Goal: Communication & Community: Answer question/provide support

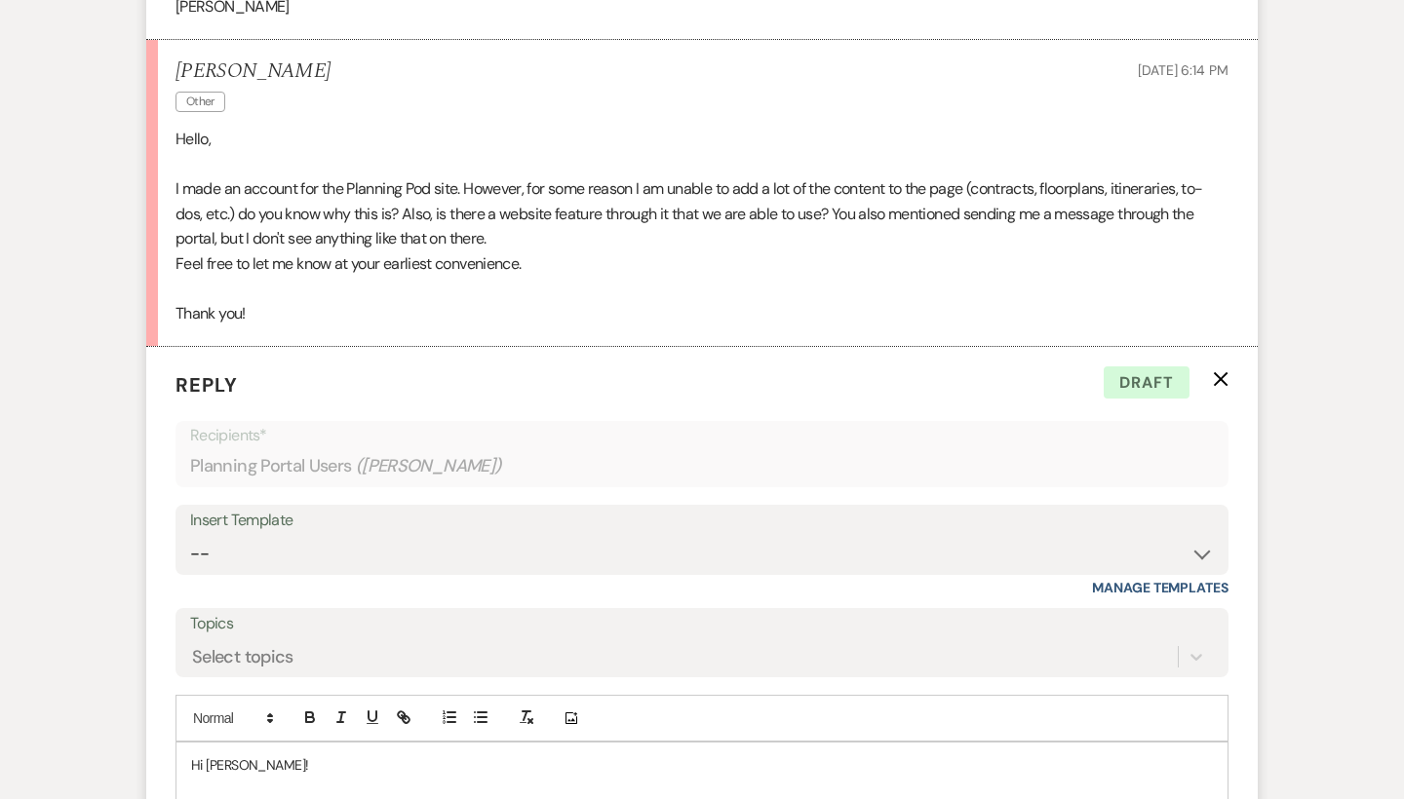
click at [649, 798] on p "Im just gonna jump in and answer this for Sheila! I will send out a mass email …" at bounding box center [702, 808] width 1022 height 21
click at [795, 743] on div "Hi Brianna! Im just gonna jump in and answer this for Sheila! I will send out a…" at bounding box center [701, 787] width 1051 height 89
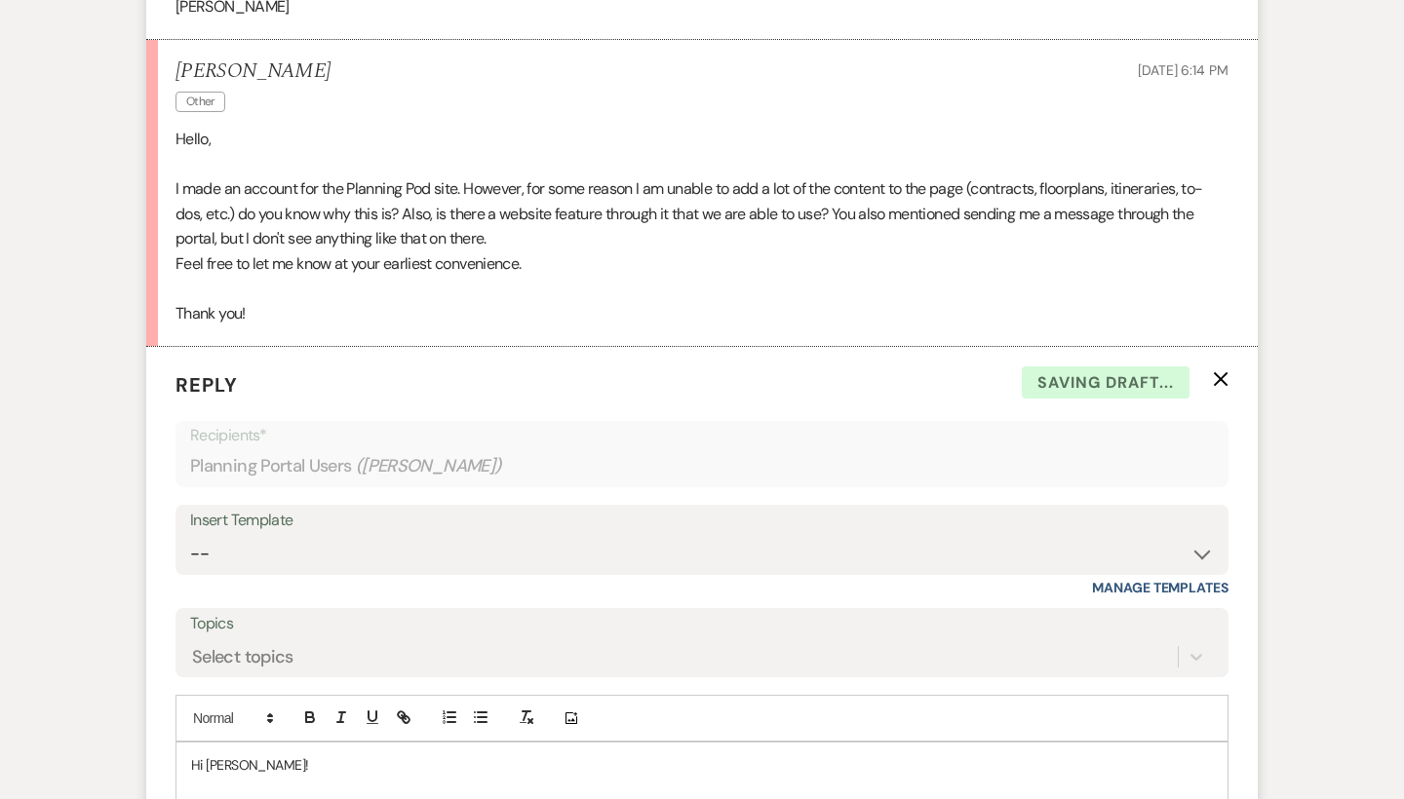
scroll to position [8125, 0]
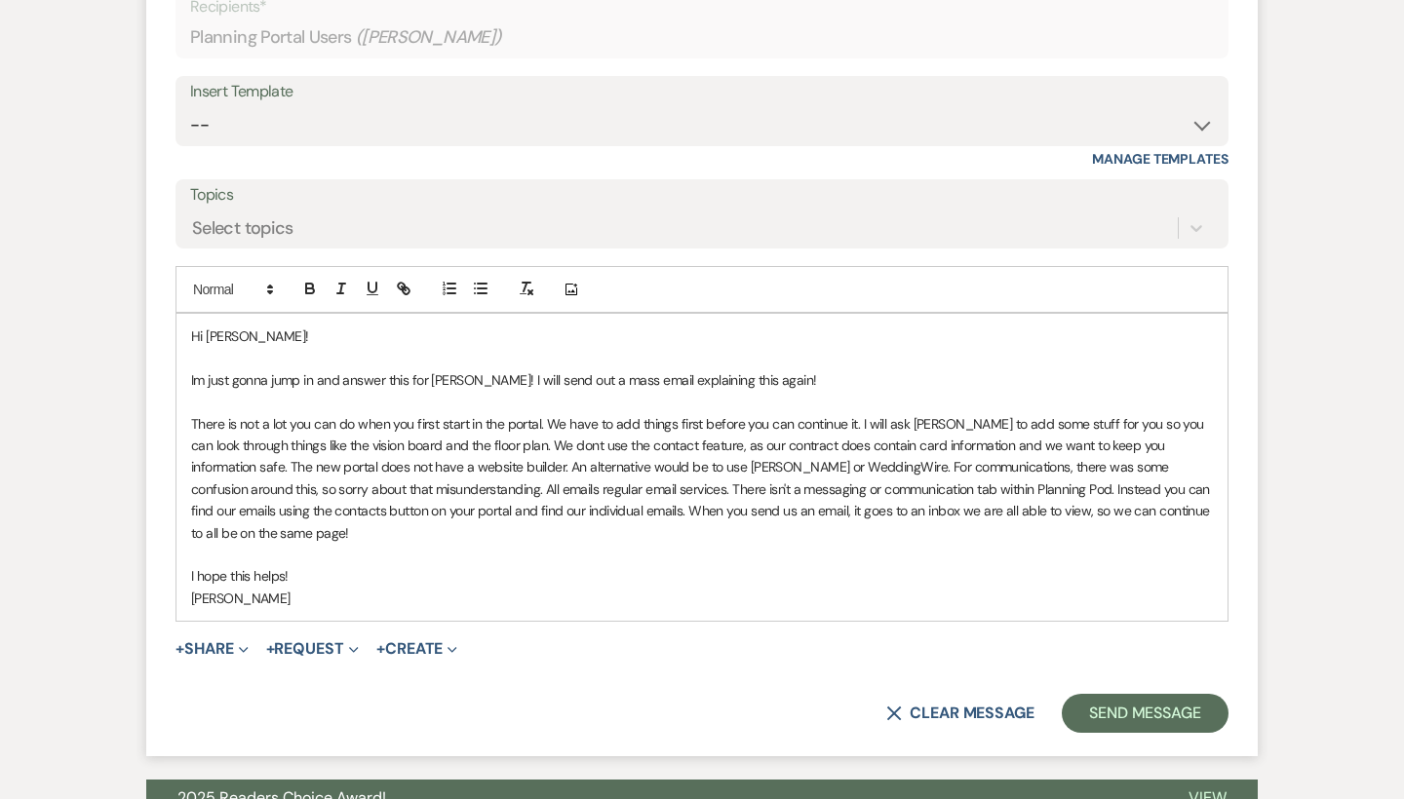
click at [1232, 527] on form "Reply X Saving draft... Recipients* Planning Portal Users ( Brianna Fulp ) Inse…" at bounding box center [701, 337] width 1111 height 839
click at [1173, 694] on button "Send Message" at bounding box center [1145, 713] width 167 height 39
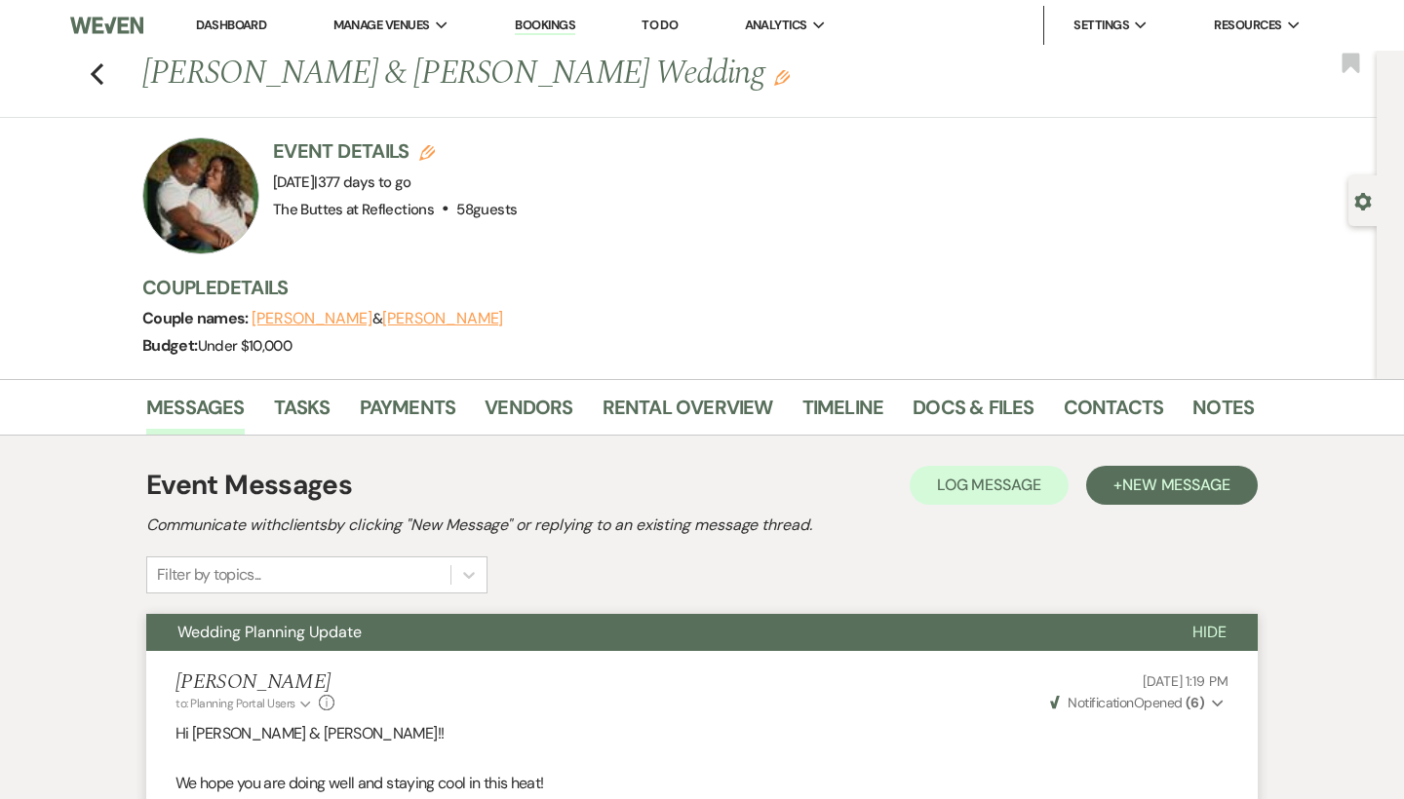
scroll to position [0, 0]
click at [96, 70] on use "button" at bounding box center [97, 73] width 13 height 21
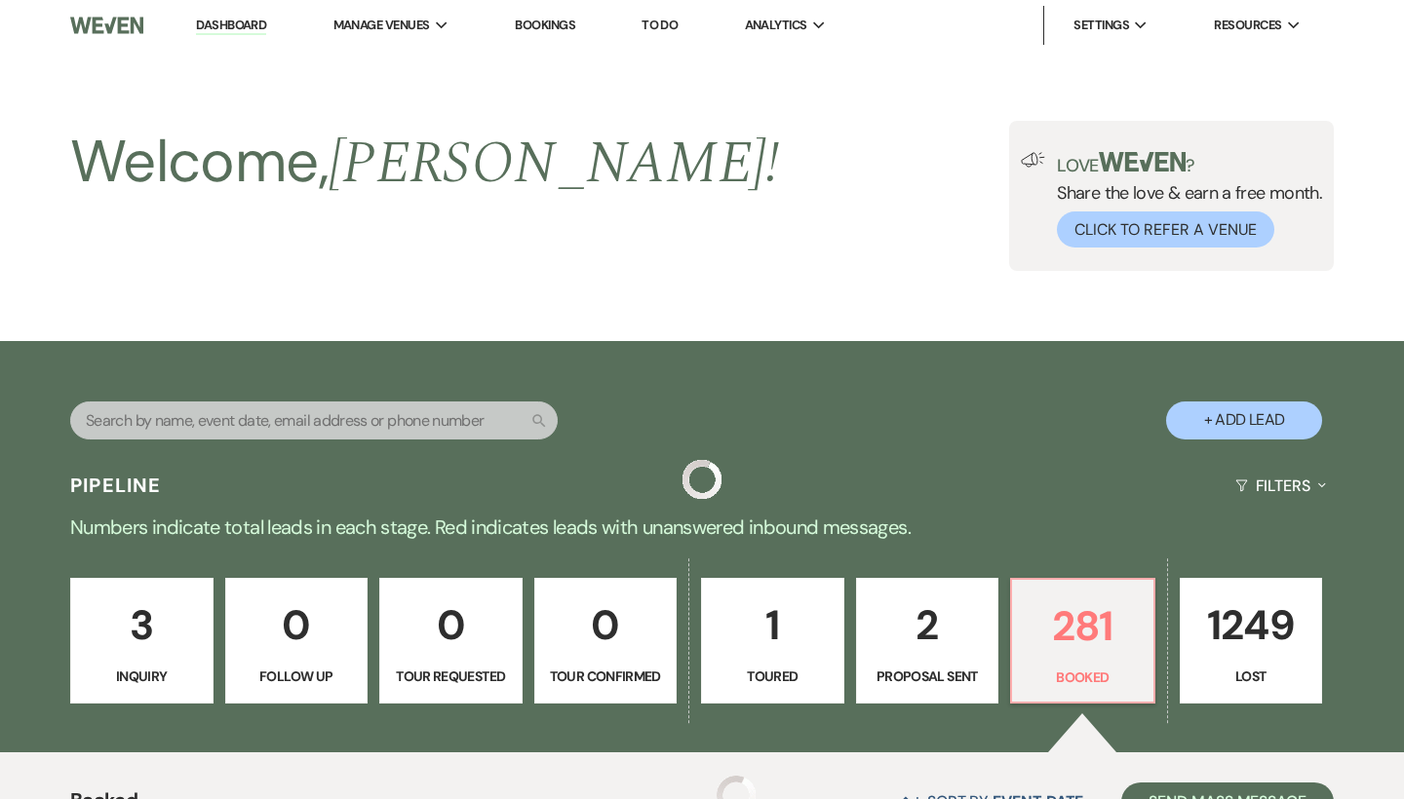
scroll to position [456, 0]
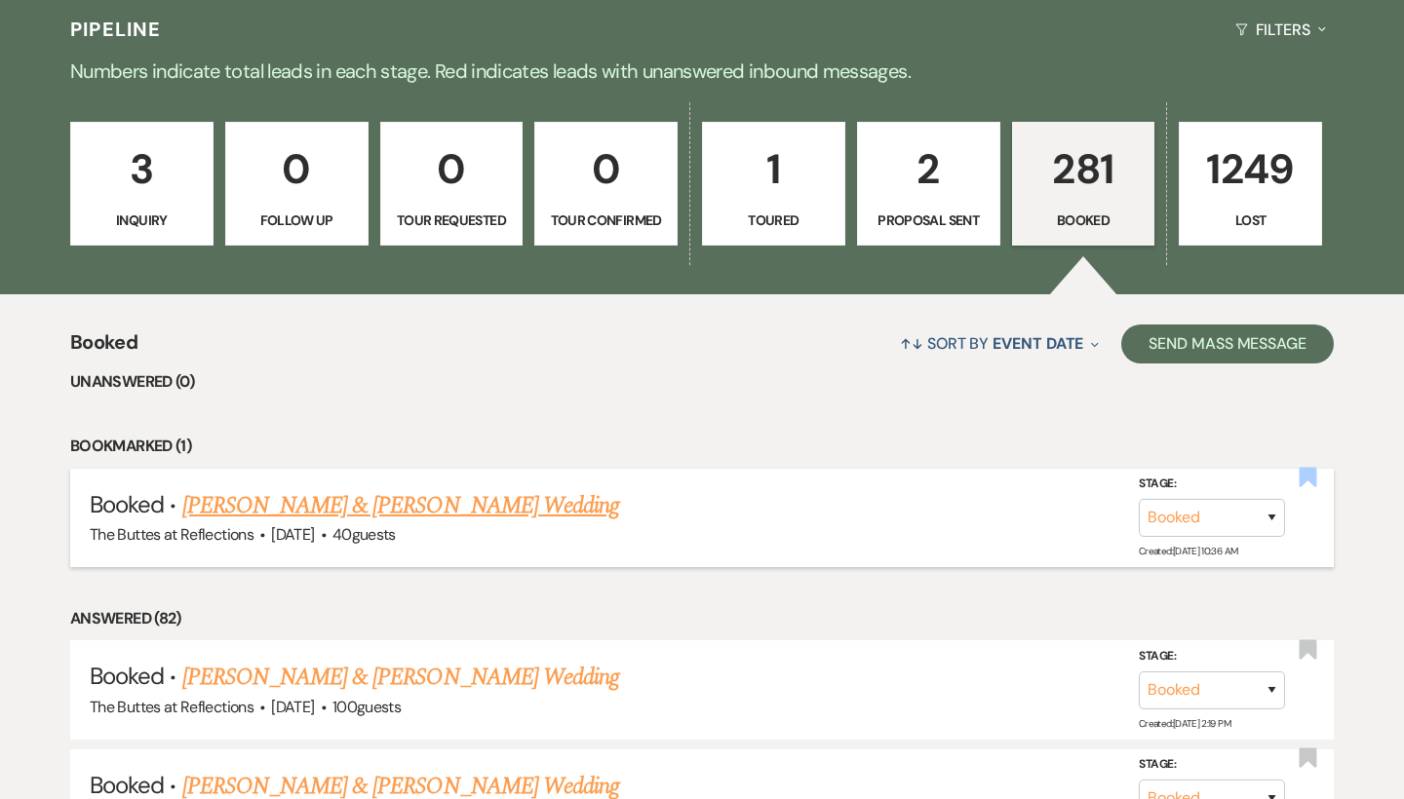
click at [1315, 470] on use "button" at bounding box center [1309, 477] width 18 height 19
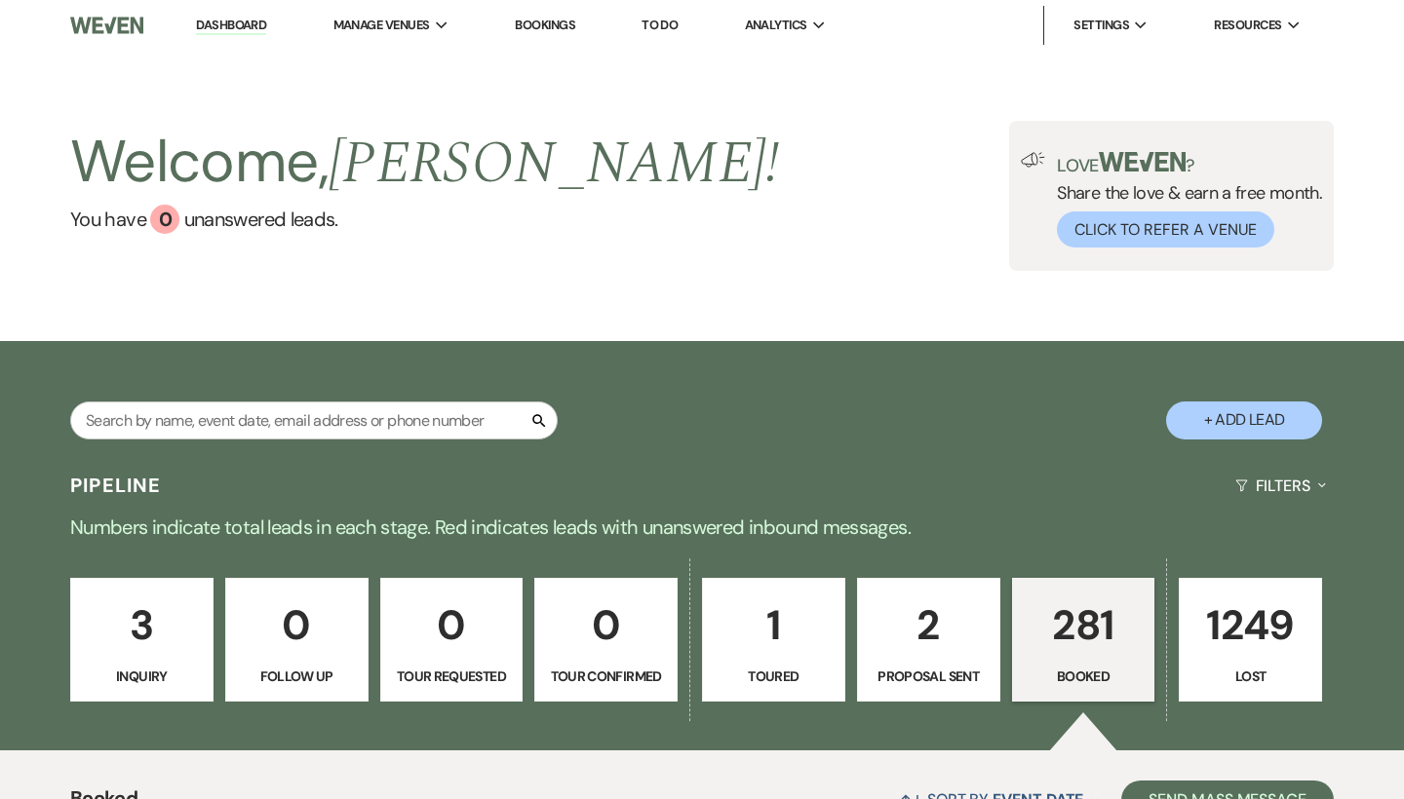
scroll to position [0, 0]
click at [446, 60] on li "The Buttes at Reflections" at bounding box center [431, 64] width 175 height 19
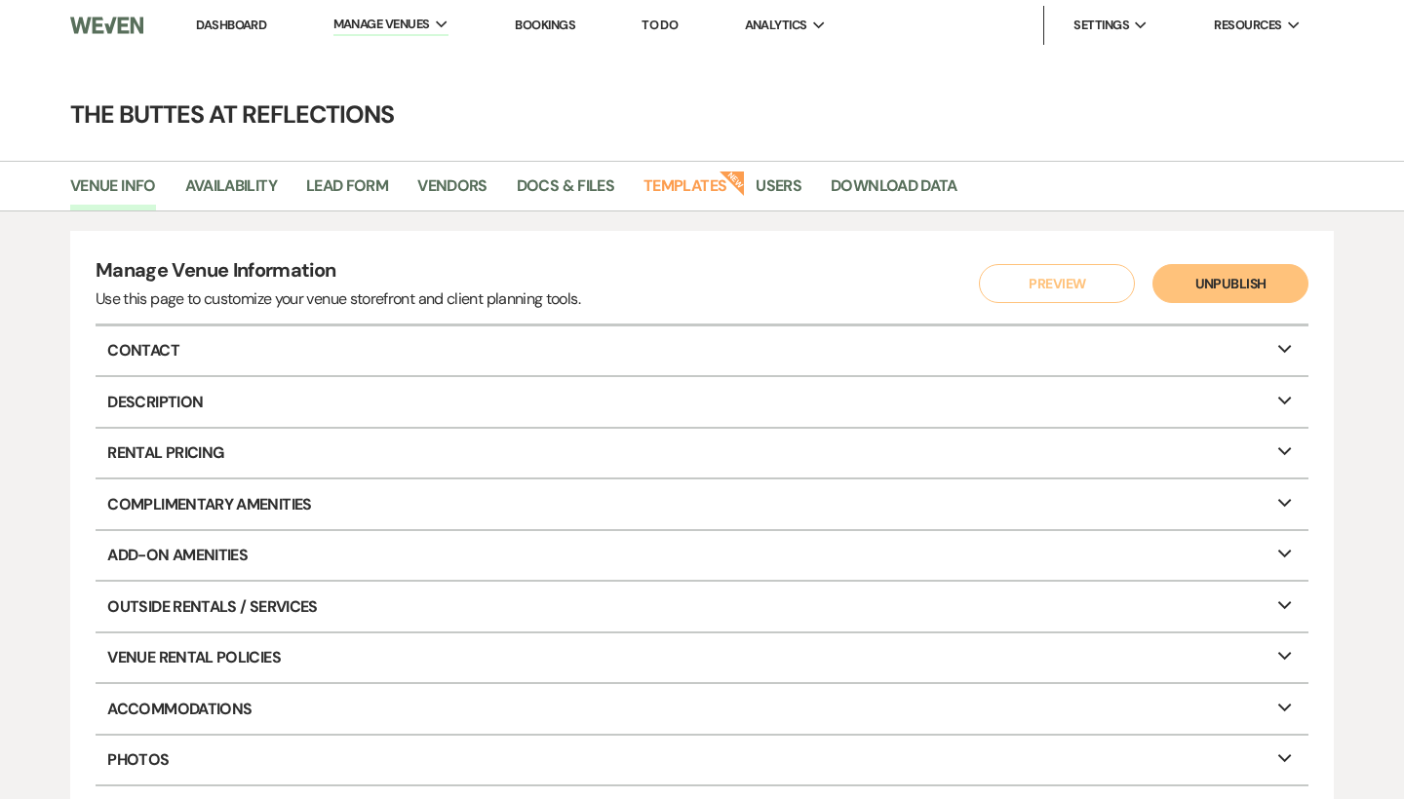
click at [720, 188] on div "New" at bounding box center [728, 185] width 19 height 19
click at [669, 181] on link "Templates" at bounding box center [684, 192] width 83 height 37
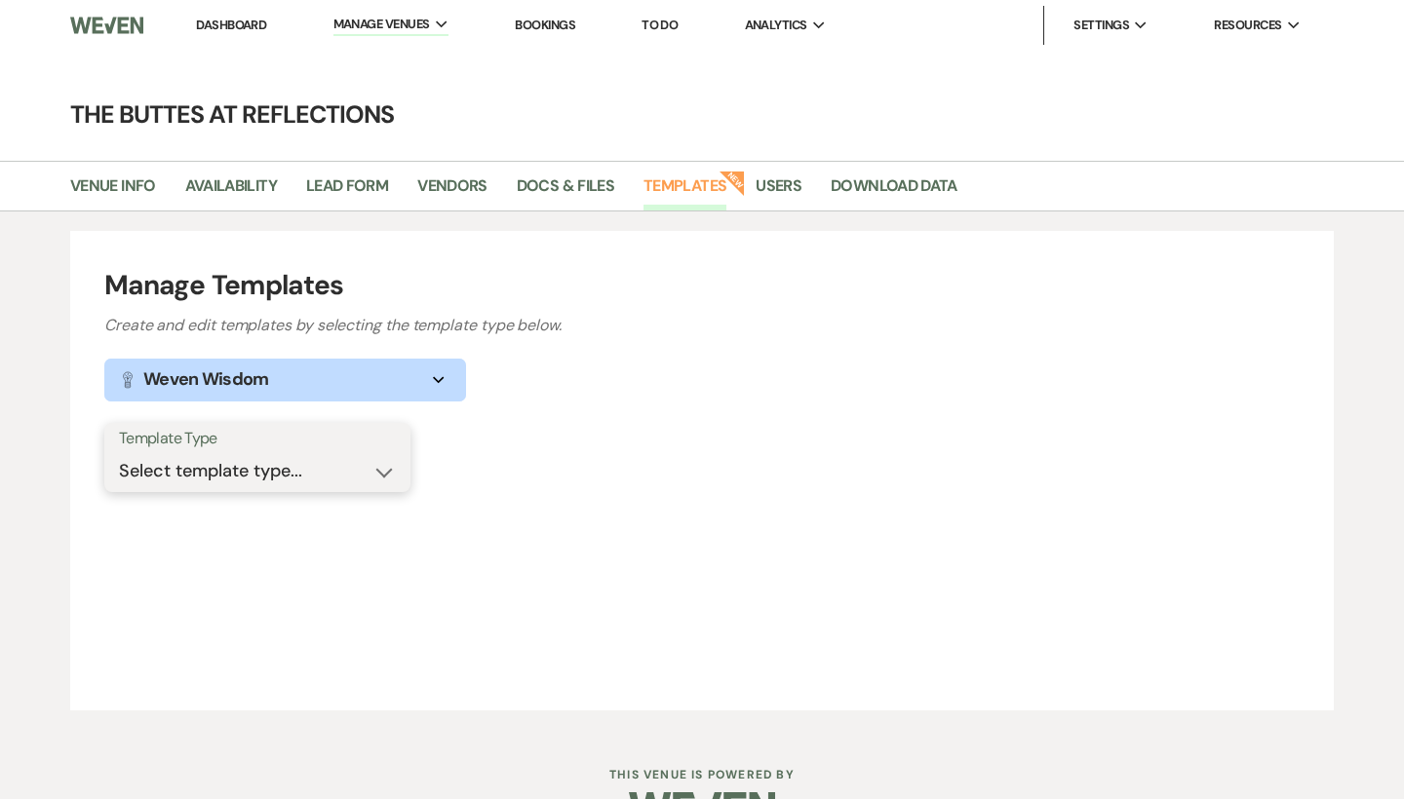
select select "Message Templates"
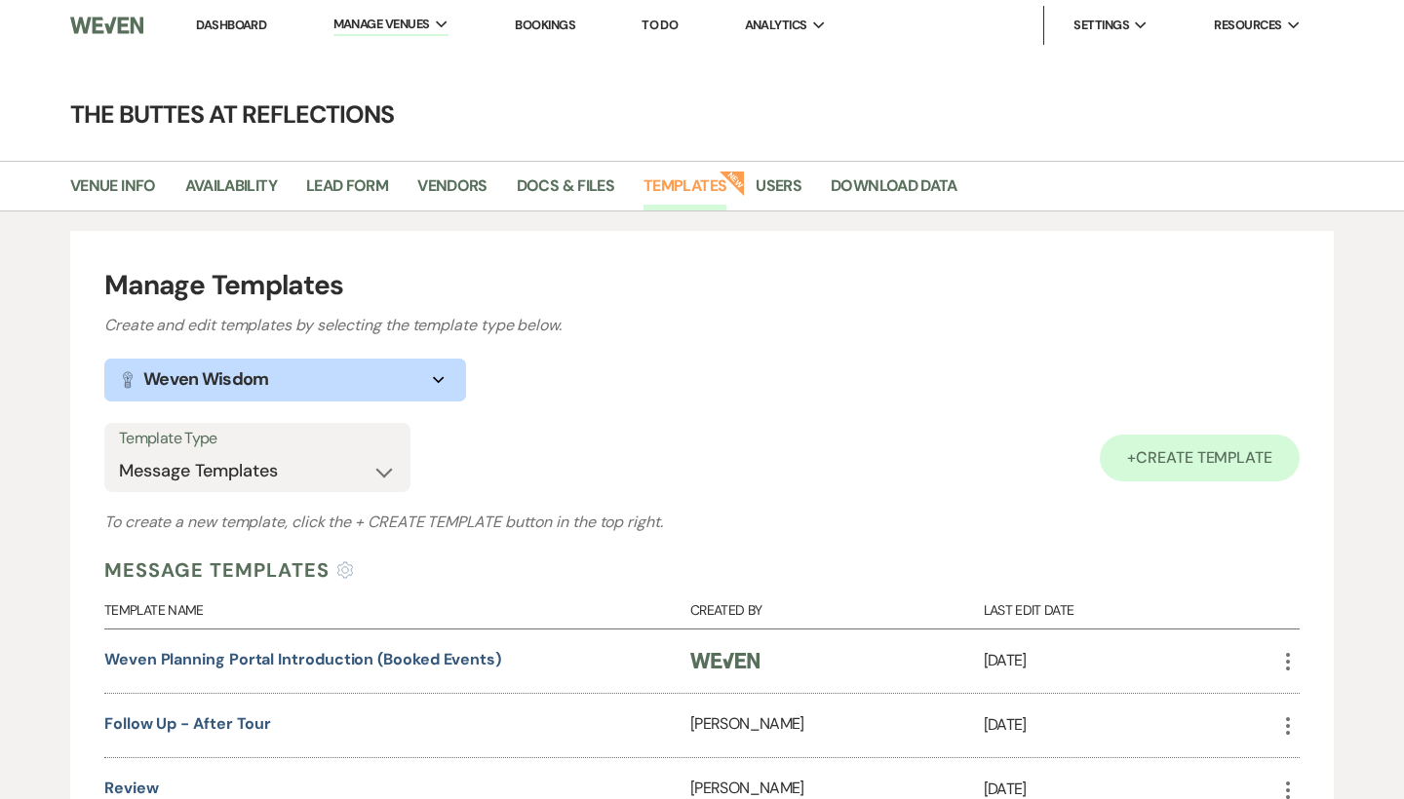
click at [1135, 458] on link "+ Create Template" at bounding box center [1200, 458] width 200 height 47
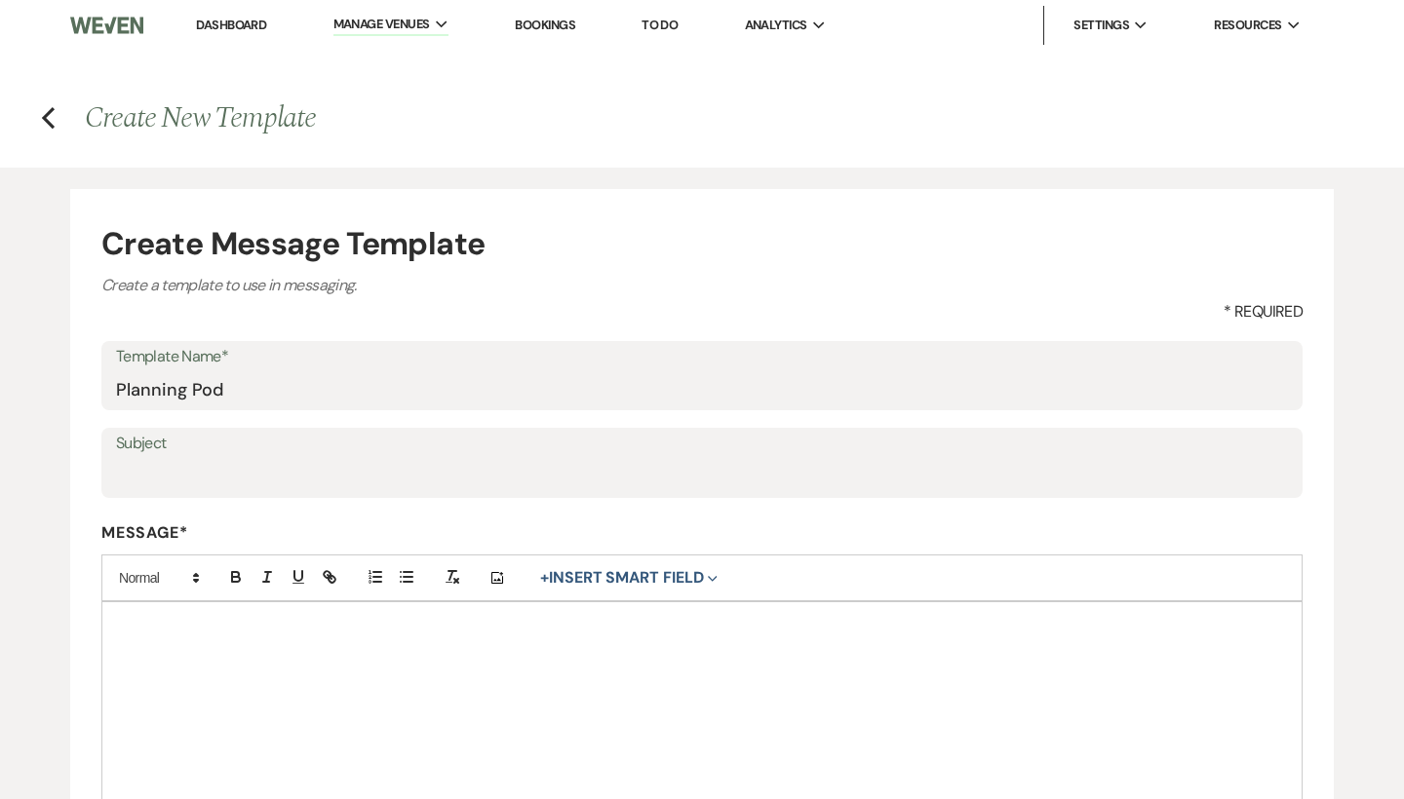
type input "Planning Pod"
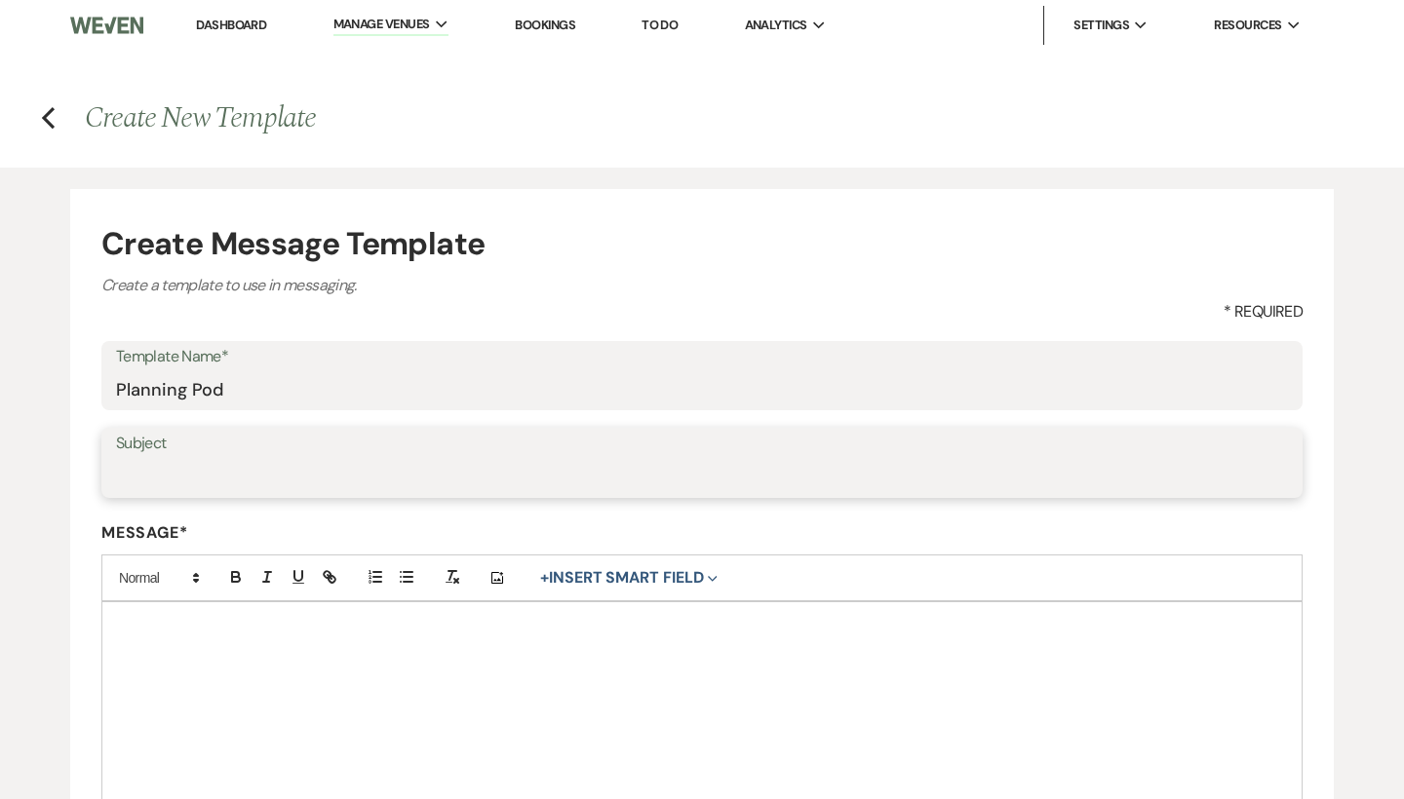
click at [651, 480] on input "Subject" at bounding box center [702, 477] width 1172 height 38
type input "Planning Pod"
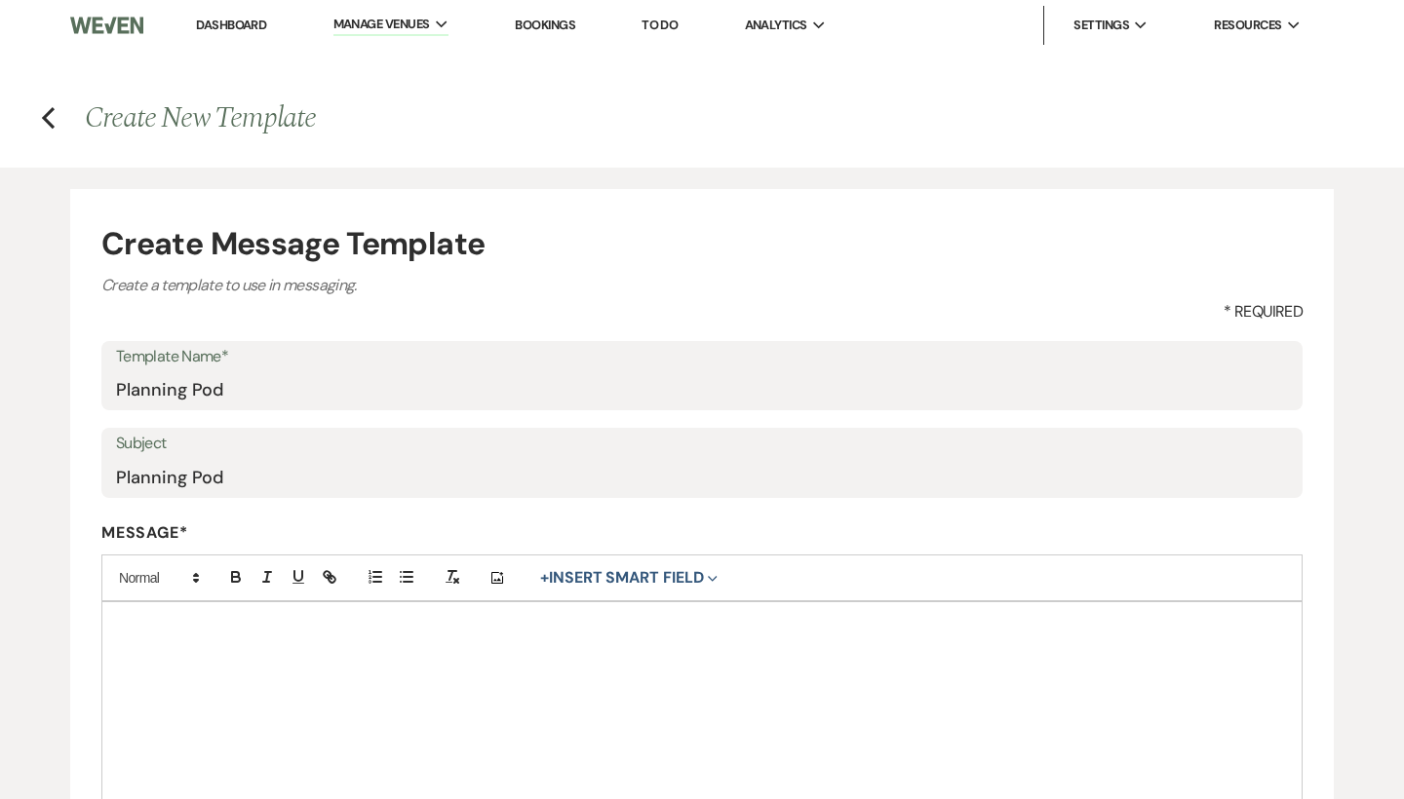
click at [517, 665] on div at bounding box center [701, 724] width 1199 height 244
click at [662, 576] on button "+ Insert Smart Field Expand" at bounding box center [628, 577] width 191 height 23
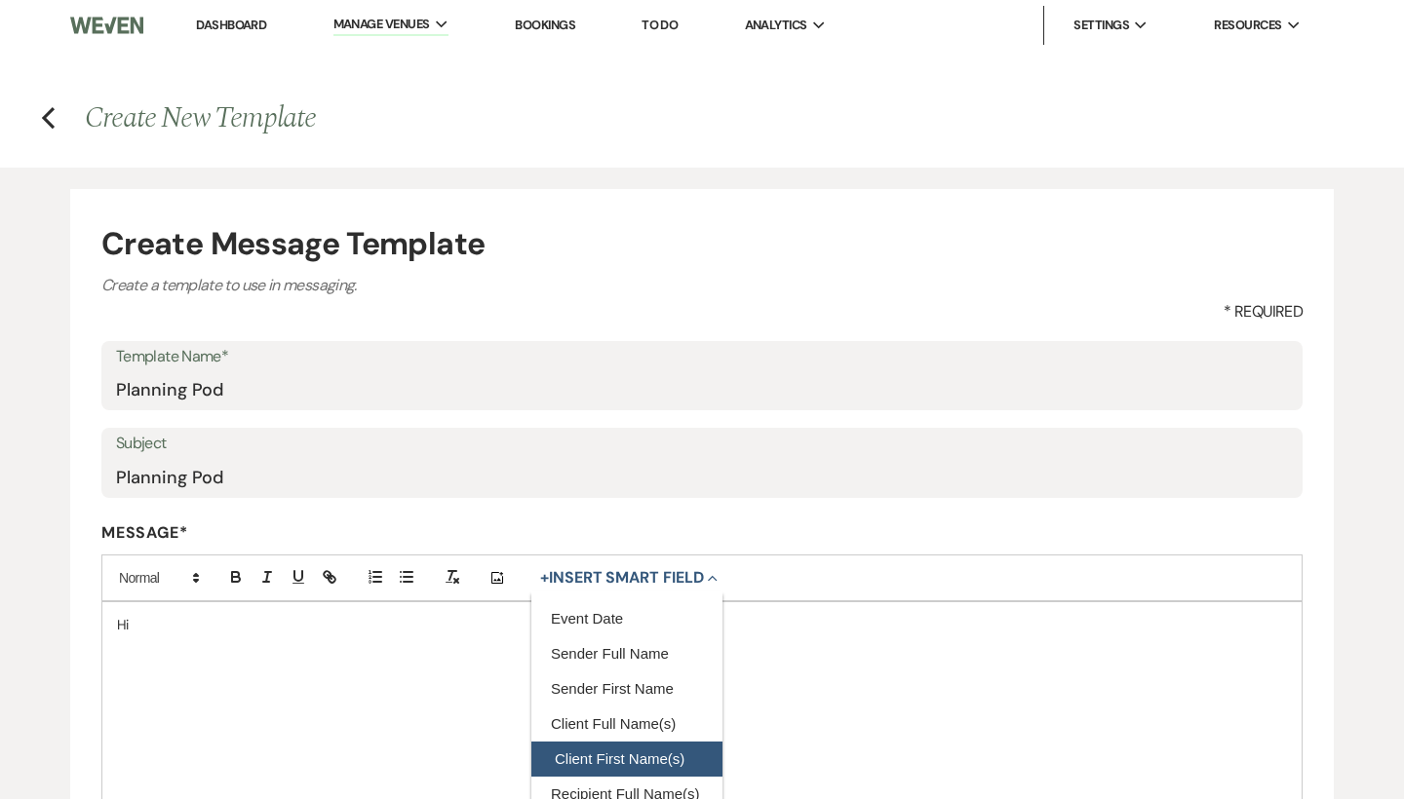
click at [606, 754] on button "Client First Name(s)" at bounding box center [626, 759] width 191 height 35
click at [465, 634] on div "Hi {{clientFirstName}}" at bounding box center [701, 724] width 1199 height 244
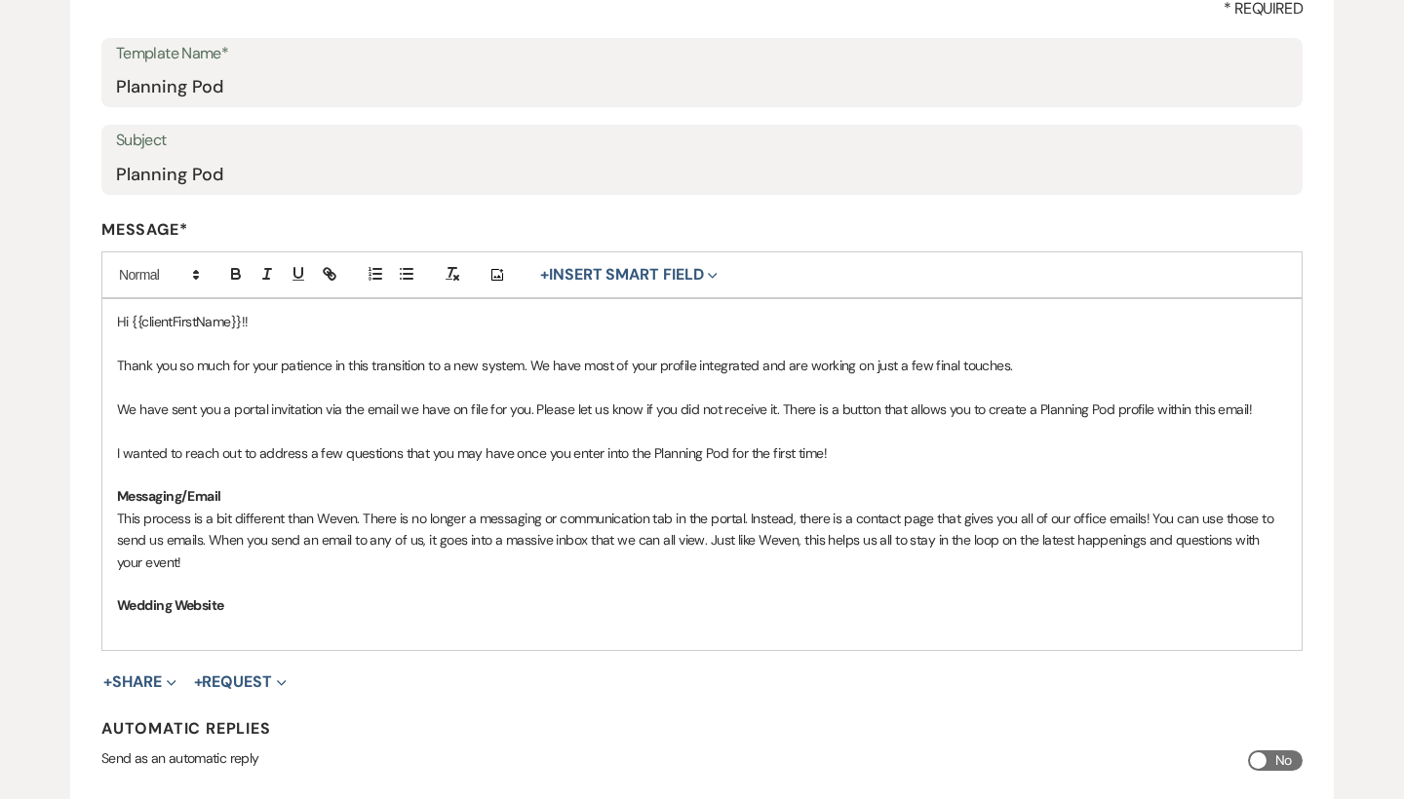
scroll to position [315, 0]
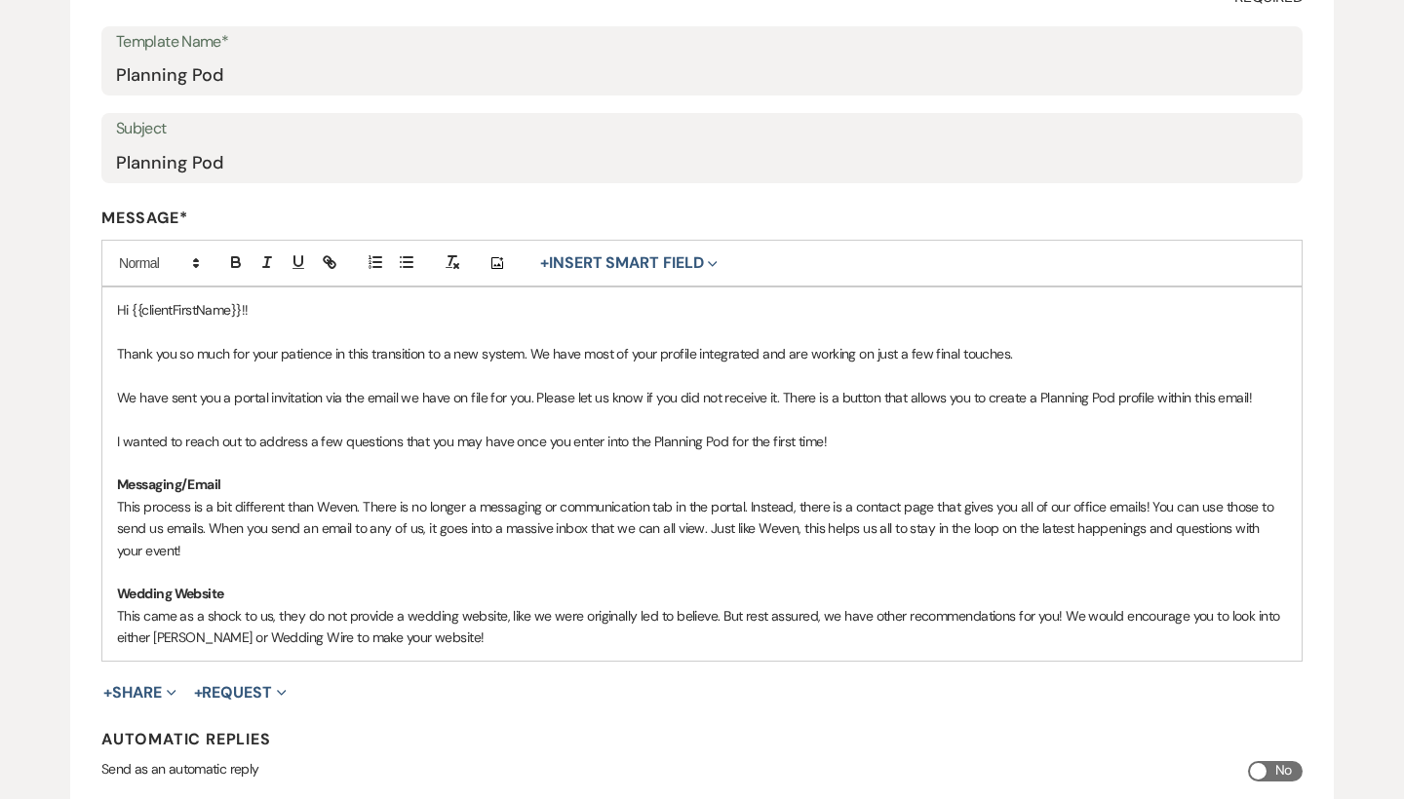
click at [281, 631] on p "This came as a shock to us, they do not provide a wedding website, like we were…" at bounding box center [702, 627] width 1170 height 44
click at [479, 621] on p "This came as a shock to us, they do not provide a wedding website, like we were…" at bounding box center [702, 627] width 1170 height 44
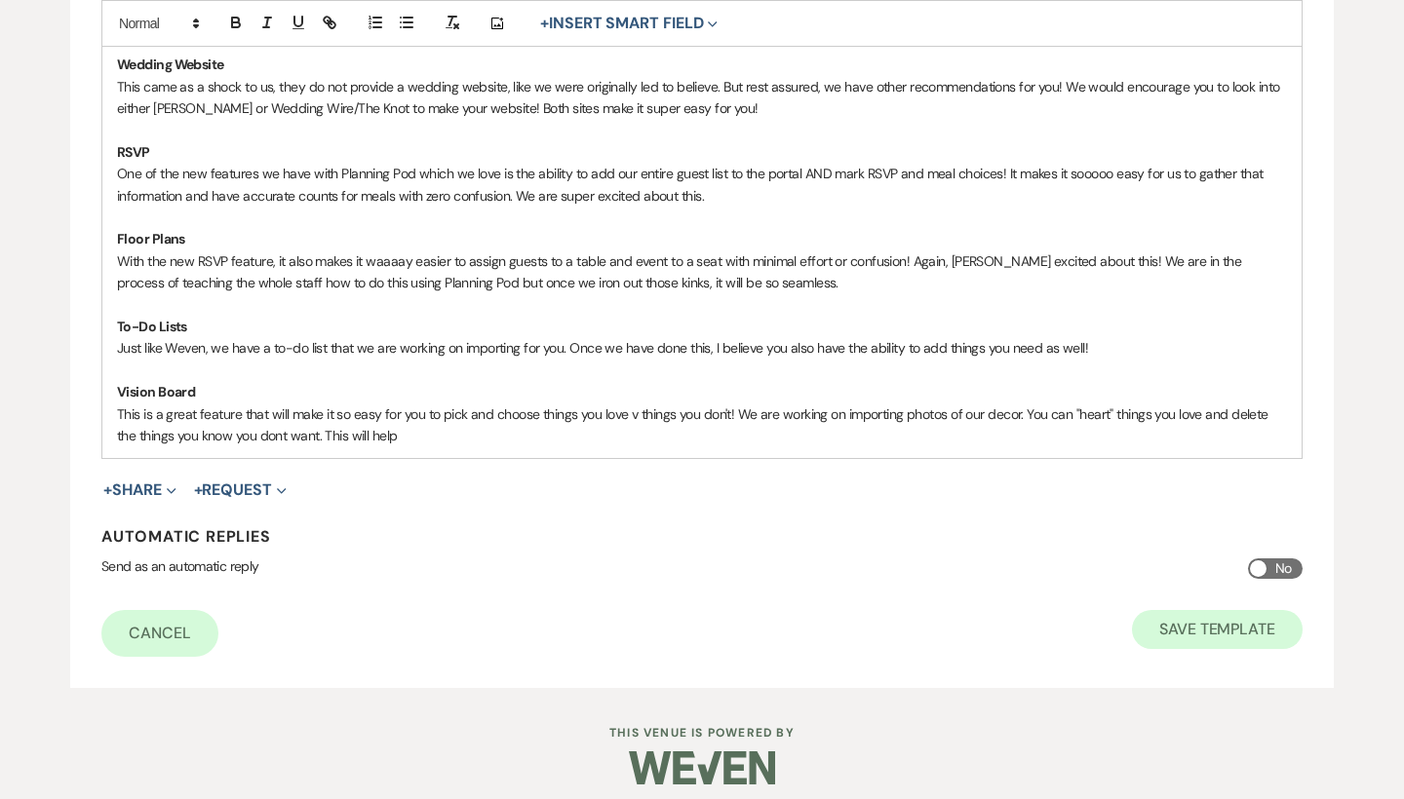
scroll to position [843, 0]
click at [1169, 619] on button "Save Template" at bounding box center [1217, 630] width 171 height 39
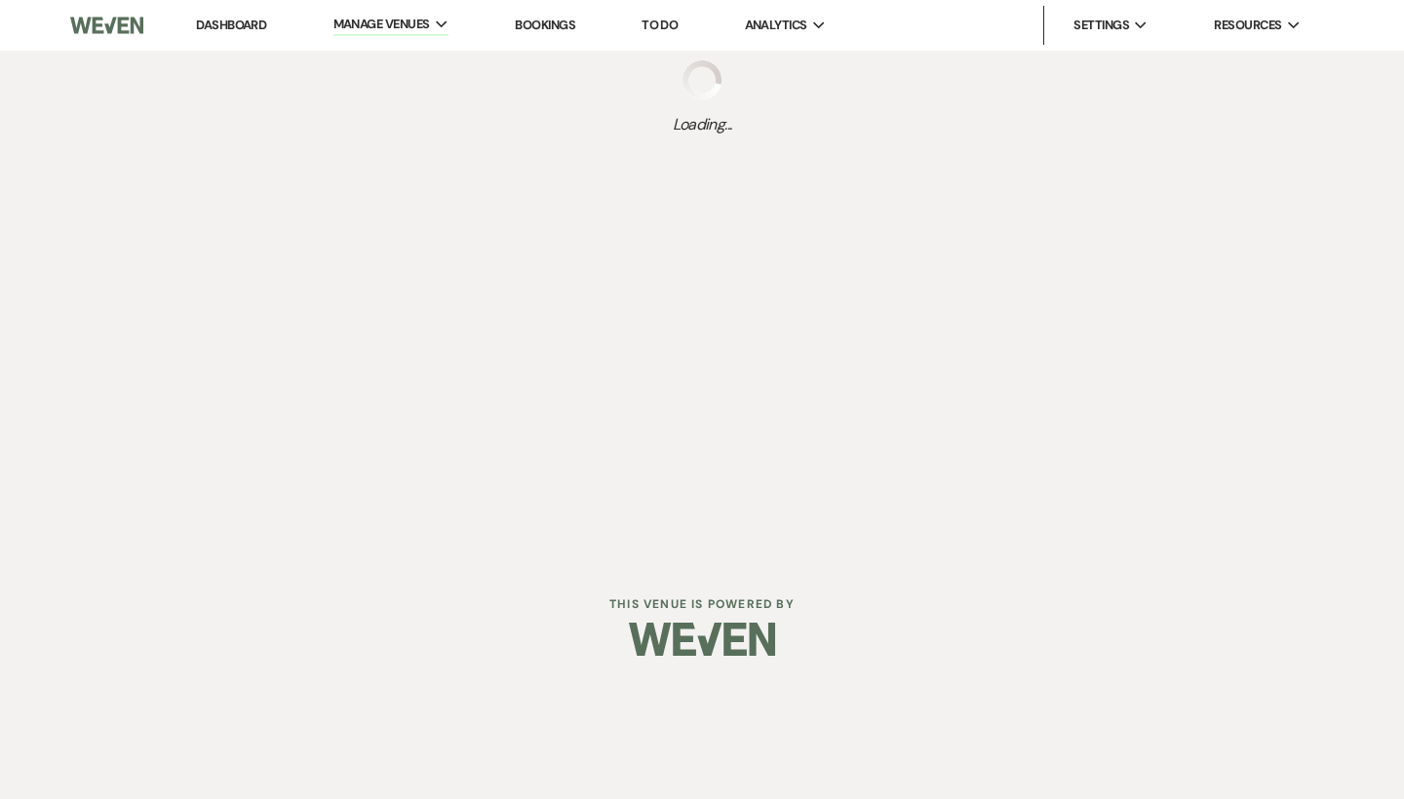
select select "Message Templates"
